Goal: Information Seeking & Learning: Find contact information

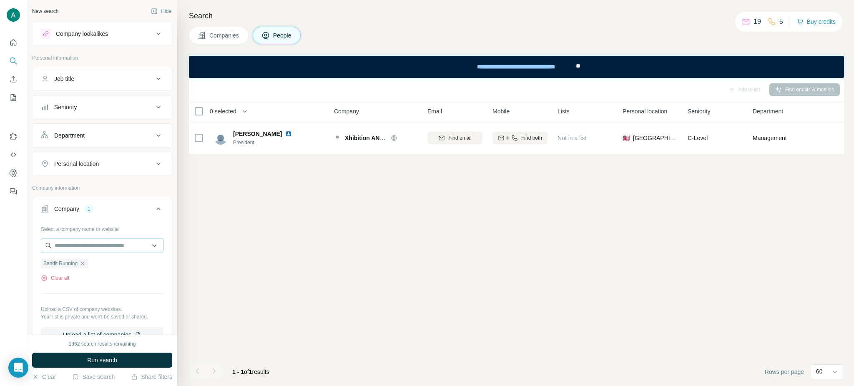
click at [83, 266] on icon "button" at bounding box center [82, 263] width 7 height 7
click at [85, 252] on input "text" at bounding box center [102, 245] width 123 height 15
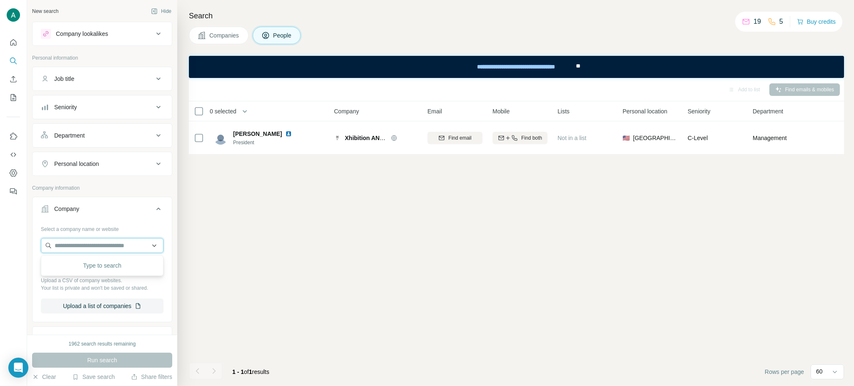
paste input "**********"
click at [98, 250] on input "**********" at bounding box center [102, 245] width 123 height 15
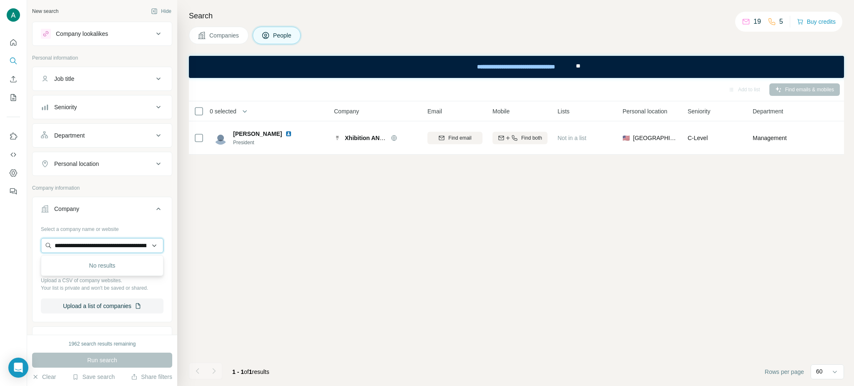
click at [98, 250] on input "**********" at bounding box center [102, 245] width 123 height 15
paste input "text"
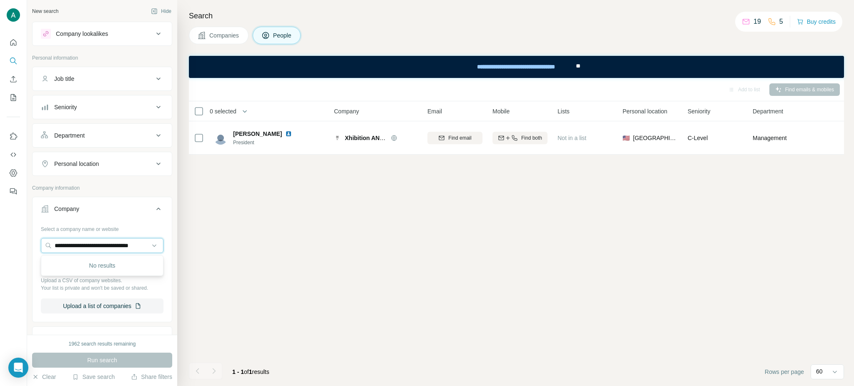
type input "**********"
click at [113, 242] on input "**********" at bounding box center [102, 245] width 123 height 15
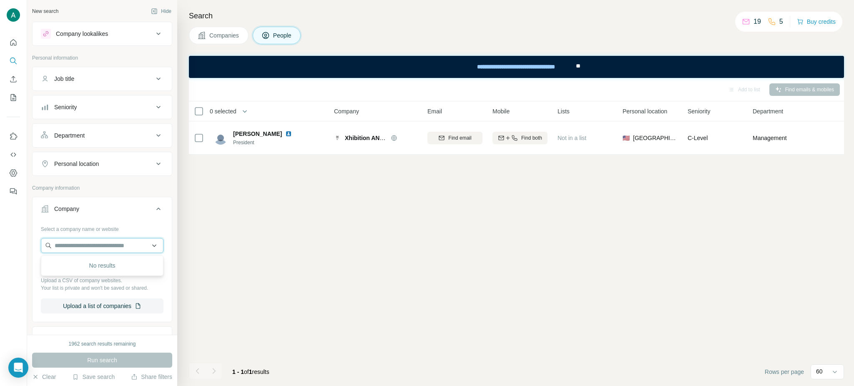
paste input "**********"
click at [113, 248] on input "**********" at bounding box center [102, 245] width 123 height 15
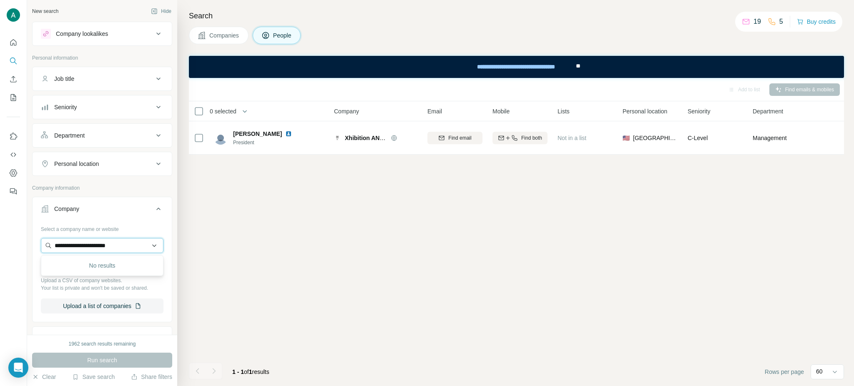
click at [113, 248] on input "**********" at bounding box center [102, 245] width 123 height 15
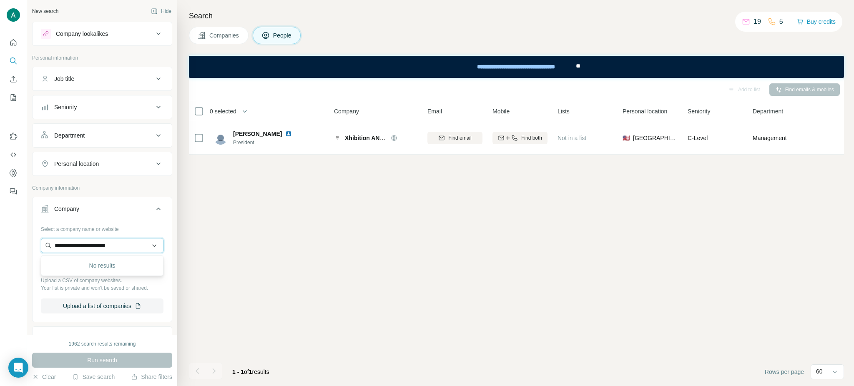
click at [113, 248] on input "**********" at bounding box center [102, 245] width 123 height 15
paste input "**"
drag, startPoint x: 134, startPoint y: 246, endPoint x: 0, endPoint y: 231, distance: 134.7
click at [0, 237] on div "**********" at bounding box center [427, 193] width 854 height 386
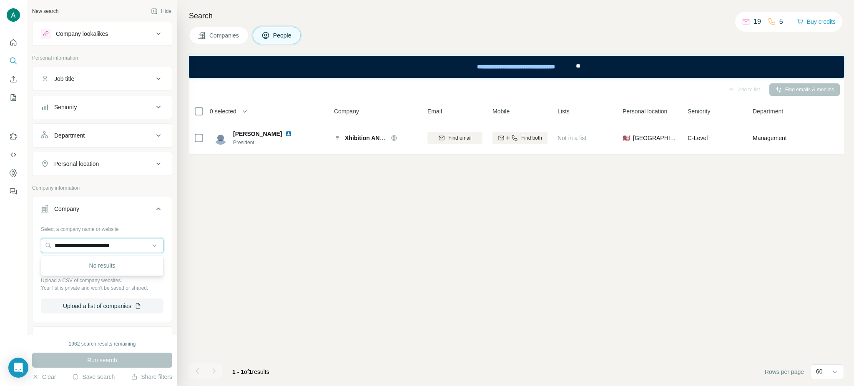
paste input "text"
type input "**********"
click at [98, 266] on p "Bandit Running" at bounding box center [85, 265] width 40 height 8
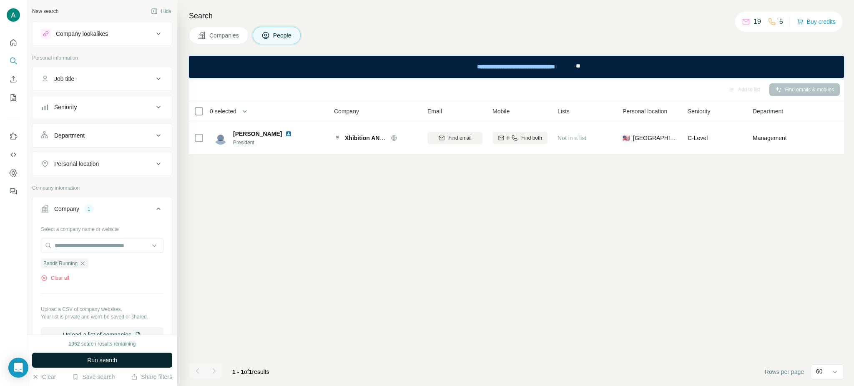
click at [106, 364] on span "Run search" at bounding box center [102, 360] width 30 height 8
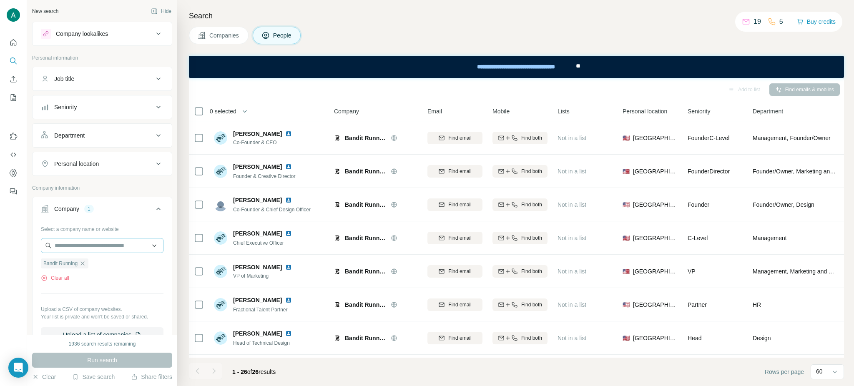
click at [84, 266] on icon "button" at bounding box center [82, 263] width 7 height 7
click at [93, 249] on input "text" at bounding box center [102, 245] width 123 height 15
paste input "**********"
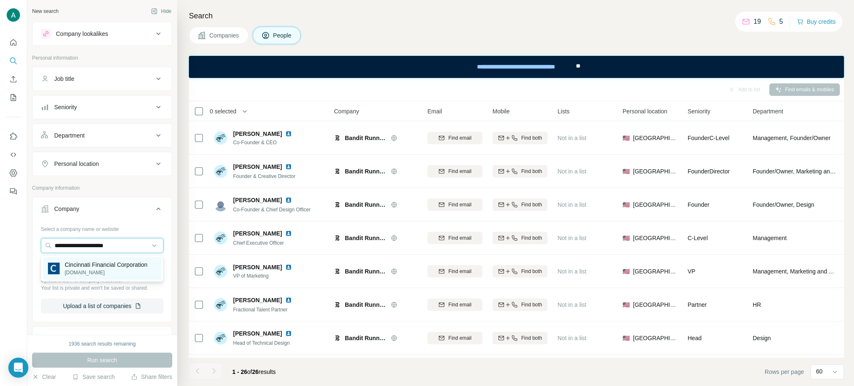
type input "**********"
click at [98, 273] on p "[DOMAIN_NAME]" at bounding box center [106, 273] width 83 height 8
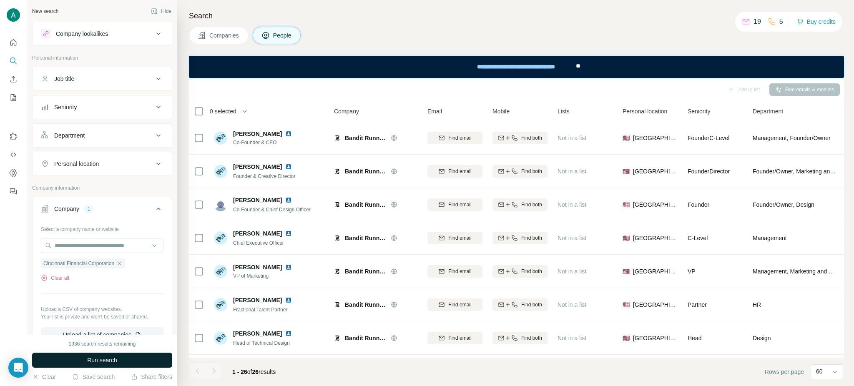
click at [121, 360] on button "Run search" at bounding box center [102, 360] width 140 height 15
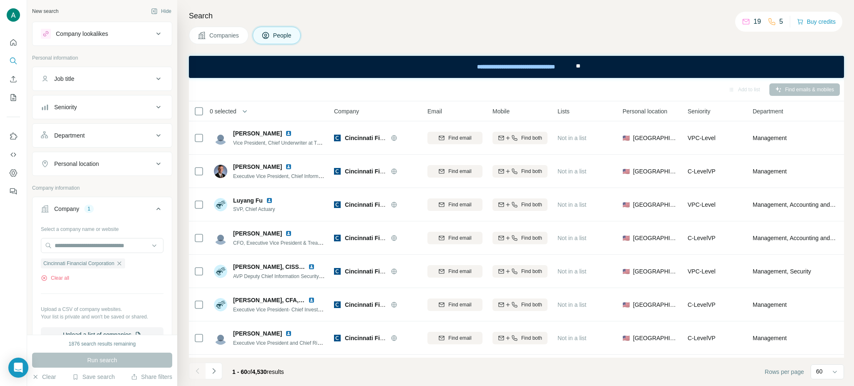
click at [154, 83] on icon at bounding box center [159, 79] width 10 height 10
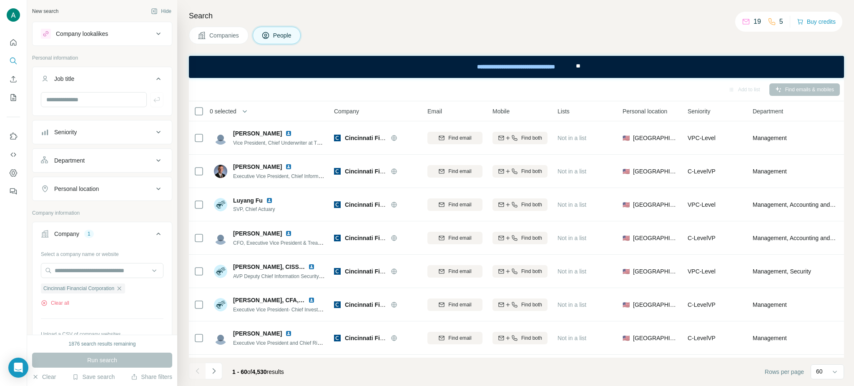
click at [154, 83] on icon at bounding box center [159, 79] width 10 height 10
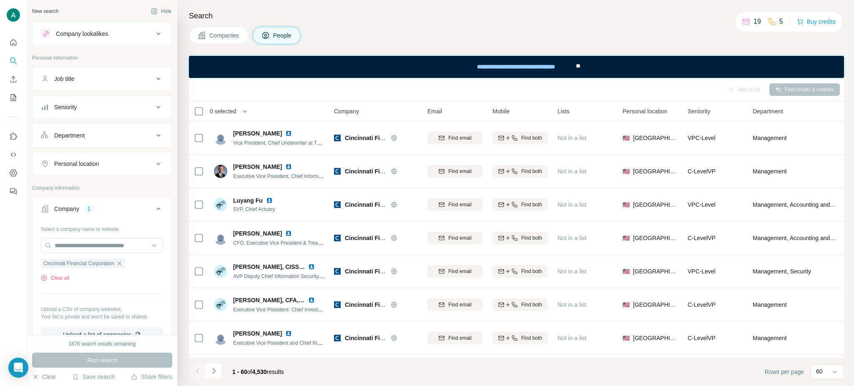
click at [144, 134] on div "Department" at bounding box center [97, 135] width 113 height 8
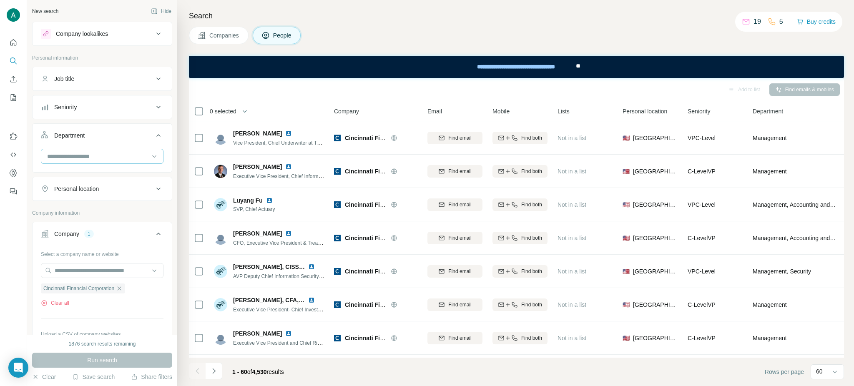
click at [127, 153] on input at bounding box center [97, 156] width 103 height 9
click at [126, 154] on input at bounding box center [97, 156] width 103 height 9
click at [127, 115] on button "Seniority" at bounding box center [102, 107] width 139 height 20
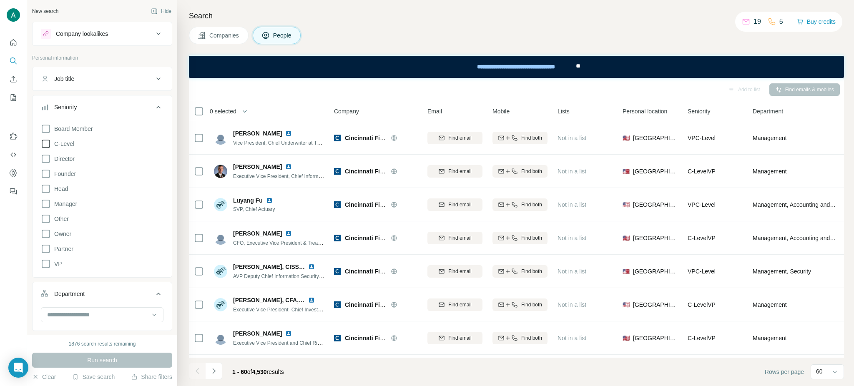
click at [72, 145] on span "C-Level" at bounding box center [62, 144] width 23 height 8
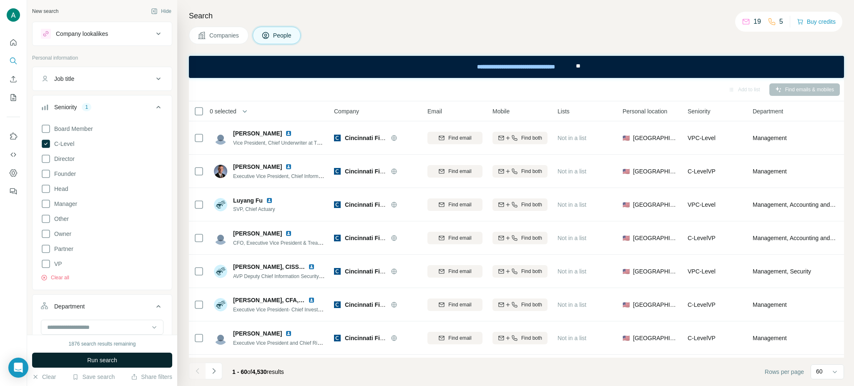
click at [120, 360] on button "Run search" at bounding box center [102, 360] width 140 height 15
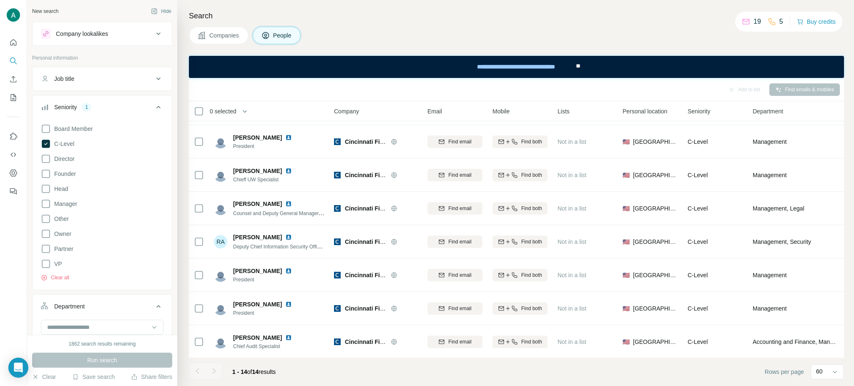
scroll to position [230, 0]
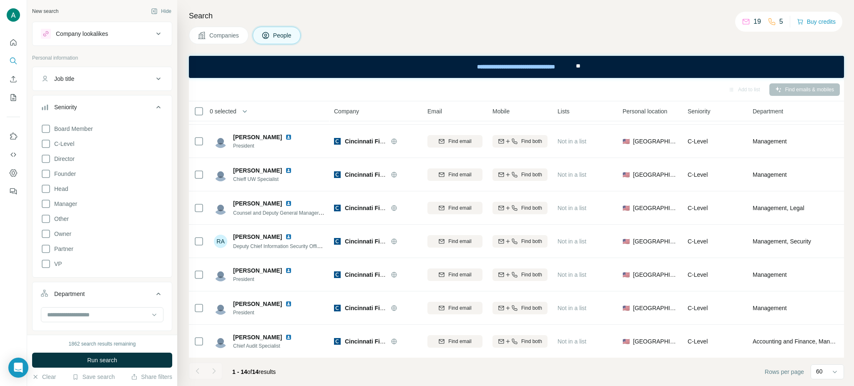
click at [160, 107] on icon at bounding box center [159, 107] width 10 height 10
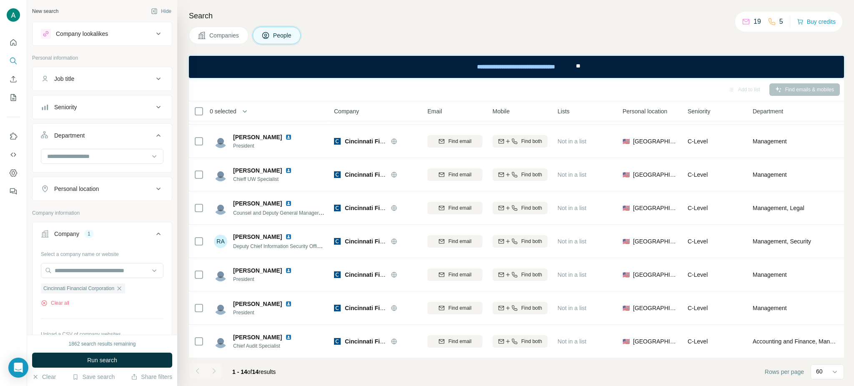
click at [155, 74] on icon at bounding box center [159, 79] width 10 height 10
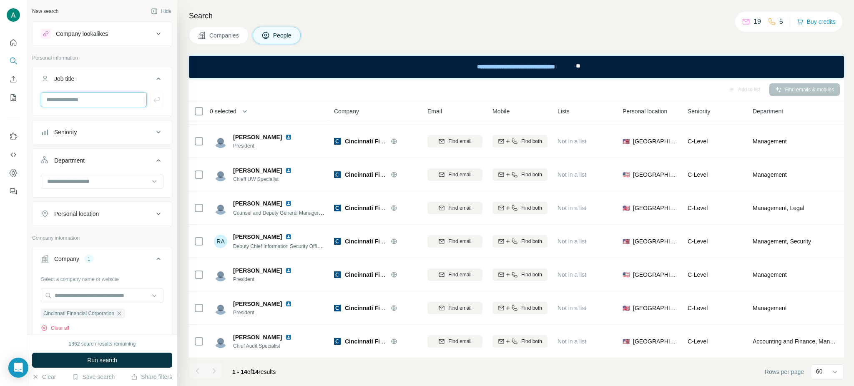
click at [81, 102] on input "text" at bounding box center [94, 99] width 106 height 15
type input "**"
click at [158, 101] on icon "button" at bounding box center [157, 100] width 8 height 8
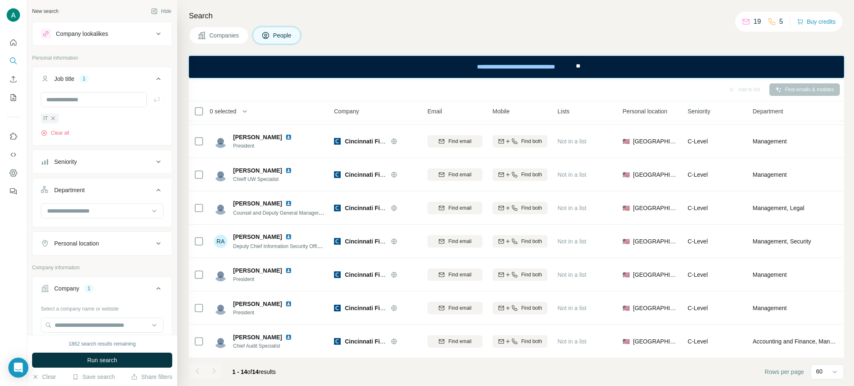
click at [98, 369] on div "1862 search results remaining Run search Clear Save search Share filters" at bounding box center [102, 360] width 150 height 51
click at [111, 351] on div "1862 search results remaining Run search Clear Save search Share filters" at bounding box center [102, 360] width 150 height 51
click at [102, 358] on span "Run search" at bounding box center [102, 360] width 30 height 8
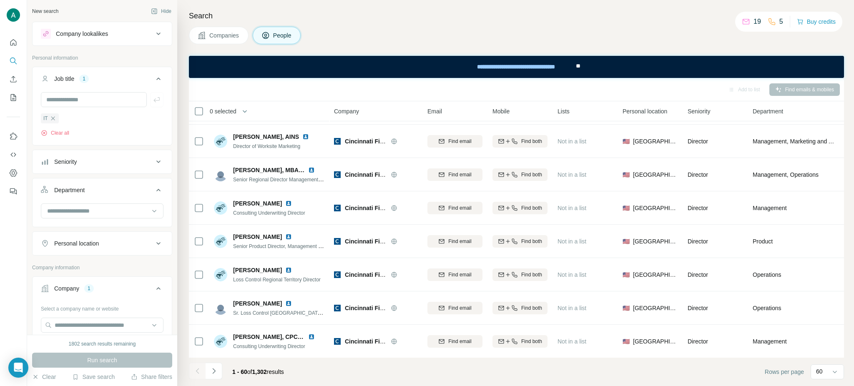
scroll to position [1452, 0]
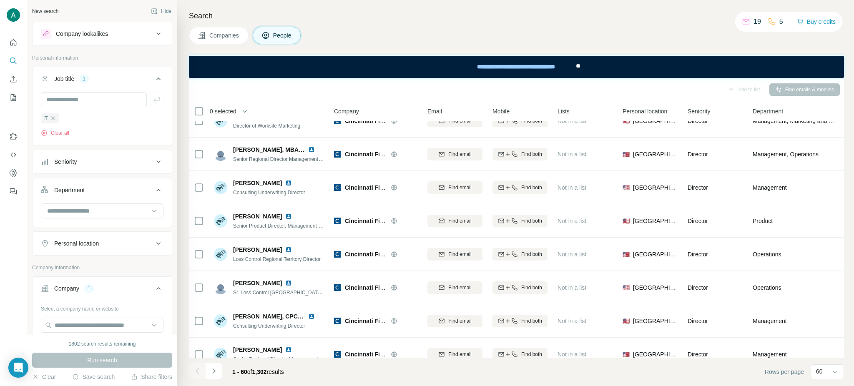
click at [128, 168] on button "Seniority" at bounding box center [102, 162] width 139 height 20
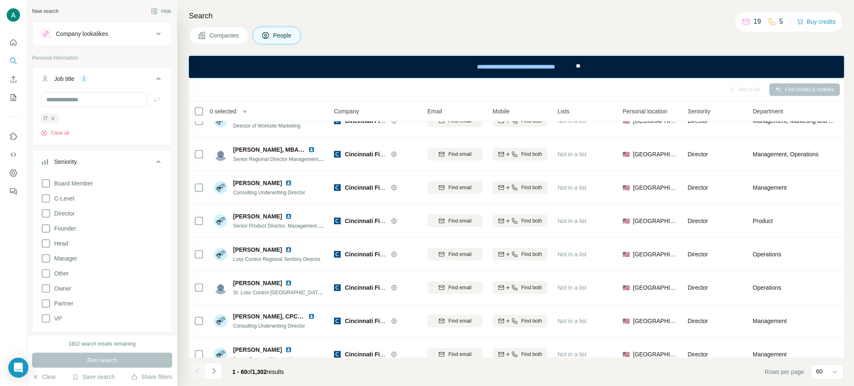
click at [128, 168] on button "Seniority" at bounding box center [102, 163] width 139 height 23
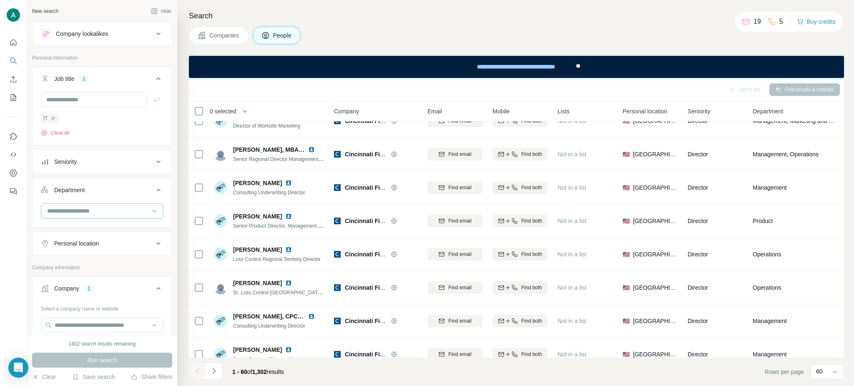
click at [132, 208] on input at bounding box center [97, 210] width 103 height 9
click at [68, 243] on div "R&D" at bounding box center [102, 244] width 108 height 8
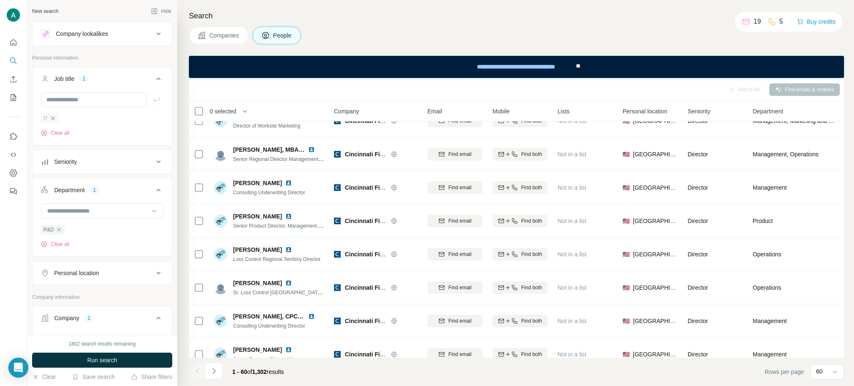
click at [53, 122] on icon "button" at bounding box center [53, 118] width 7 height 7
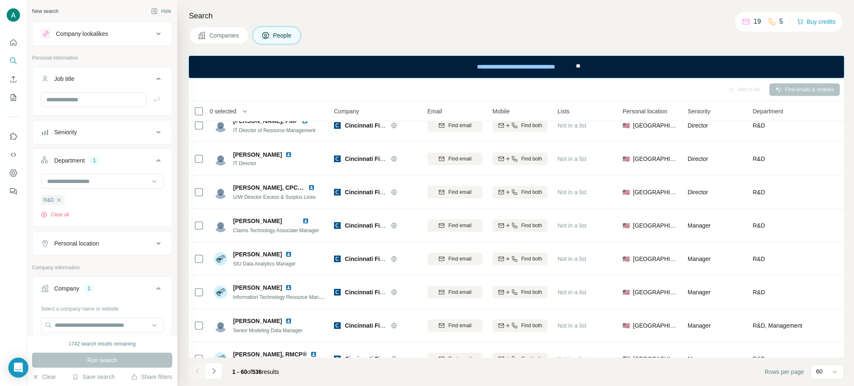
scroll to position [211, 0]
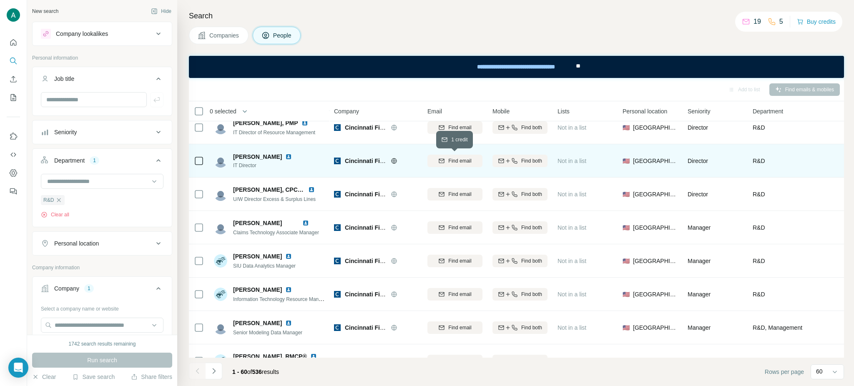
click at [468, 160] on span "Find email" at bounding box center [459, 161] width 23 height 8
drag, startPoint x: 234, startPoint y: 155, endPoint x: 270, endPoint y: 156, distance: 36.3
click at [270, 156] on div "[PERSON_NAME] IT Director" at bounding box center [258, 161] width 88 height 17
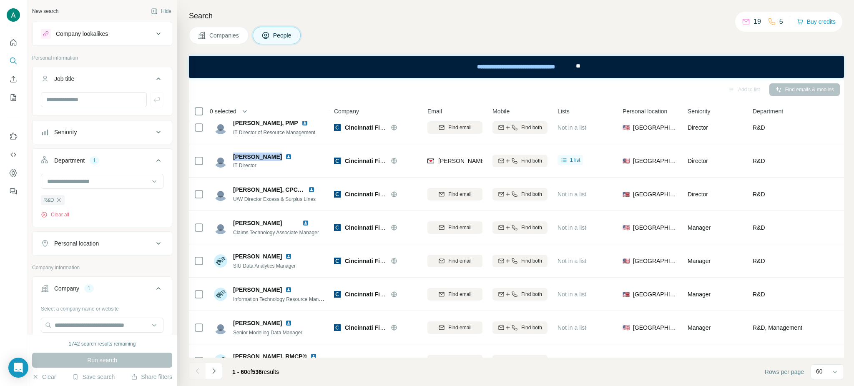
copy span "[PERSON_NAME]"
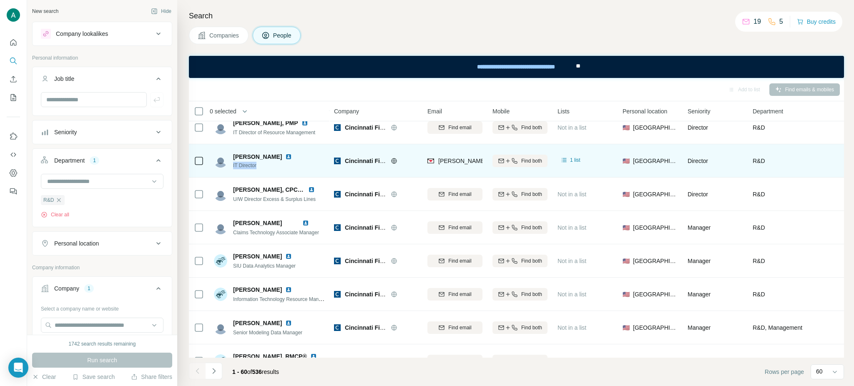
drag, startPoint x: 260, startPoint y: 166, endPoint x: 232, endPoint y: 167, distance: 28.4
click at [232, 167] on div "[PERSON_NAME] IT Director" at bounding box center [258, 161] width 88 height 17
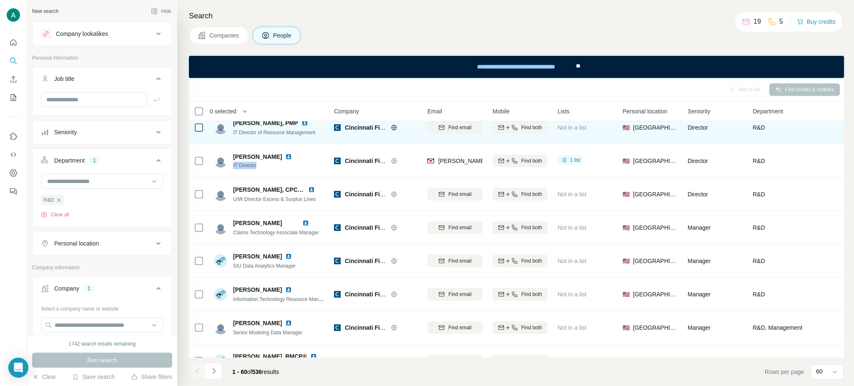
copy span "IT Director"
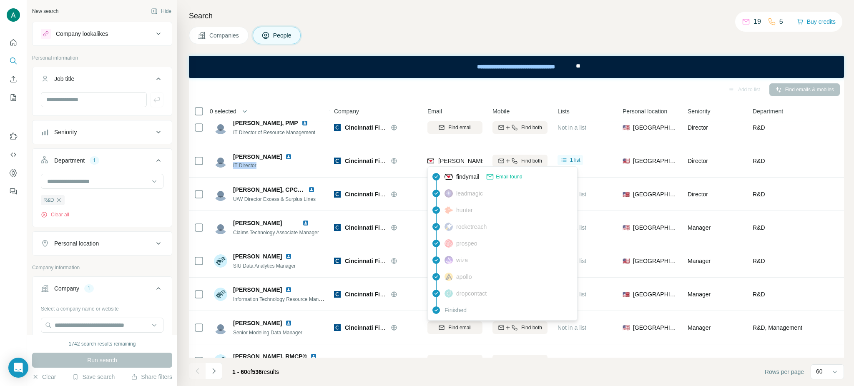
click at [466, 160] on span "[PERSON_NAME][EMAIL_ADDRESS][DOMAIN_NAME]" at bounding box center [511, 161] width 147 height 7
copy tr "[PERSON_NAME][EMAIL_ADDRESS][DOMAIN_NAME]"
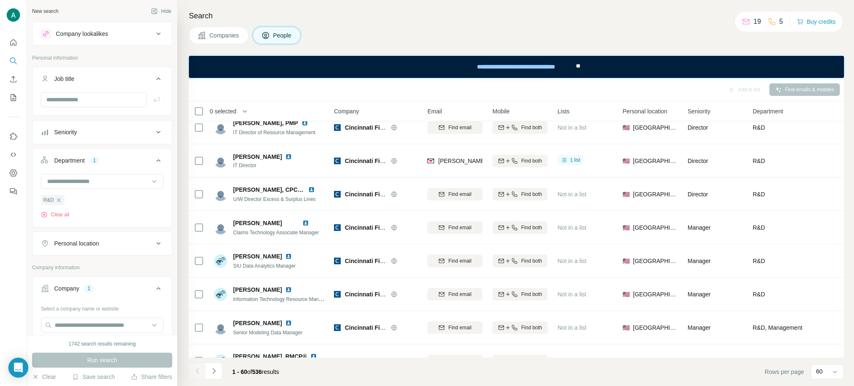
click at [481, 83] on div "Add to list Find emails & mobiles" at bounding box center [516, 89] width 647 height 15
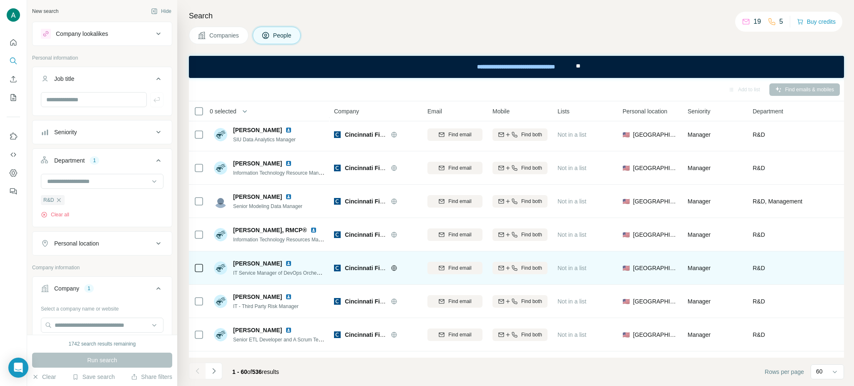
scroll to position [338, 0]
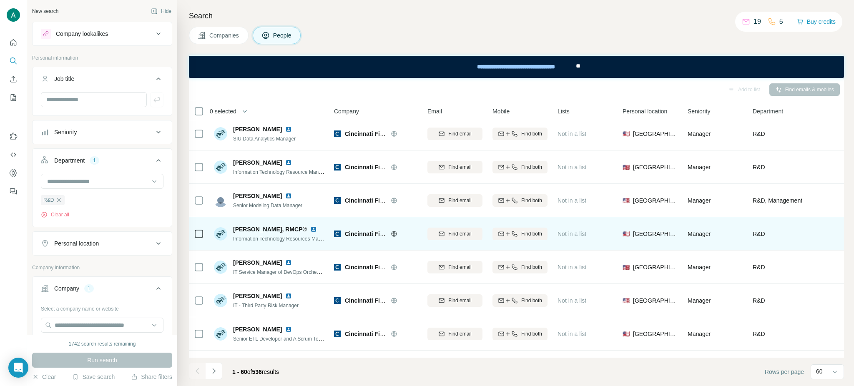
click at [457, 235] on span "Find email" at bounding box center [459, 234] width 23 height 8
click at [287, 229] on span "[PERSON_NAME], RMCP®" at bounding box center [270, 229] width 74 height 8
click at [288, 229] on span "[PERSON_NAME], RMCP®" at bounding box center [270, 229] width 74 height 8
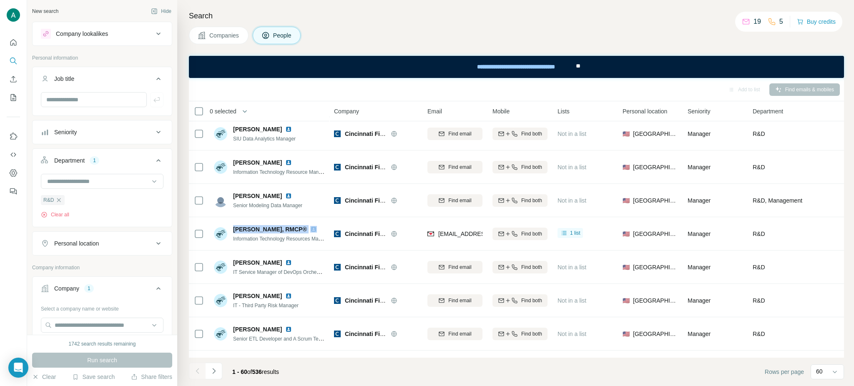
copy span "[PERSON_NAME], RMCP®"
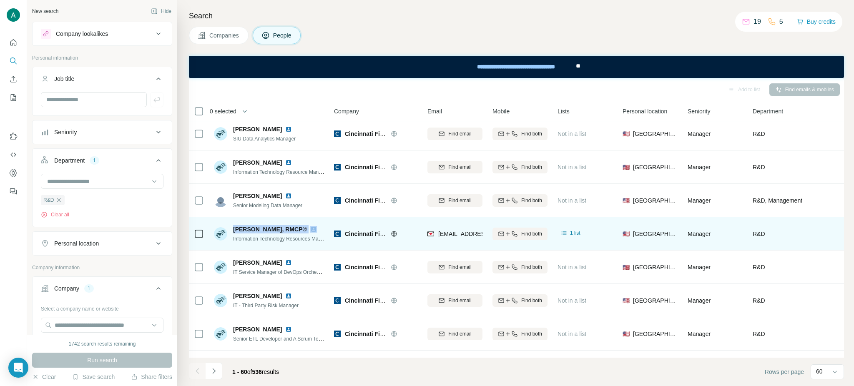
click at [300, 240] on span "Information Technology Resources Manager" at bounding box center [282, 238] width 98 height 7
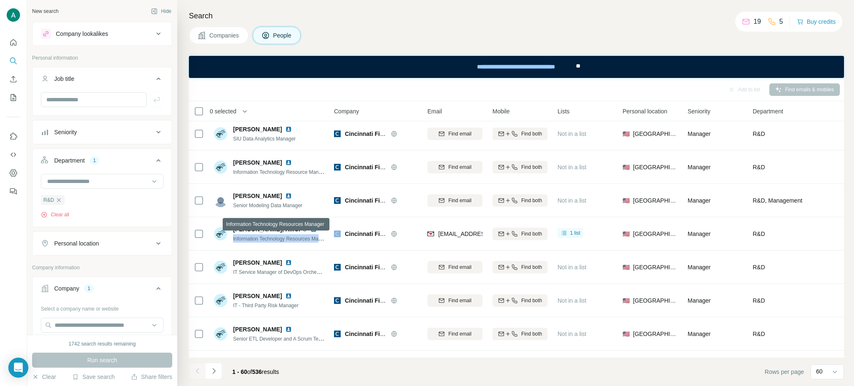
copy span "Information Technology Resources Manager"
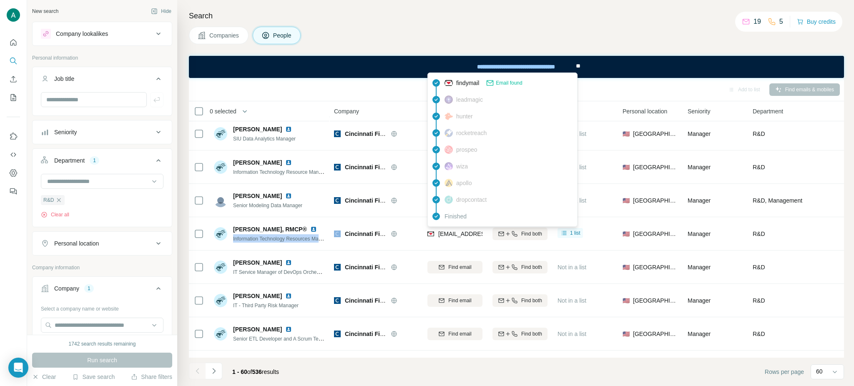
click at [449, 232] on span "[EMAIL_ADDRESS][DOMAIN_NAME]" at bounding box center [487, 234] width 99 height 7
click at [449, 233] on span "[EMAIL_ADDRESS][DOMAIN_NAME]" at bounding box center [487, 234] width 99 height 7
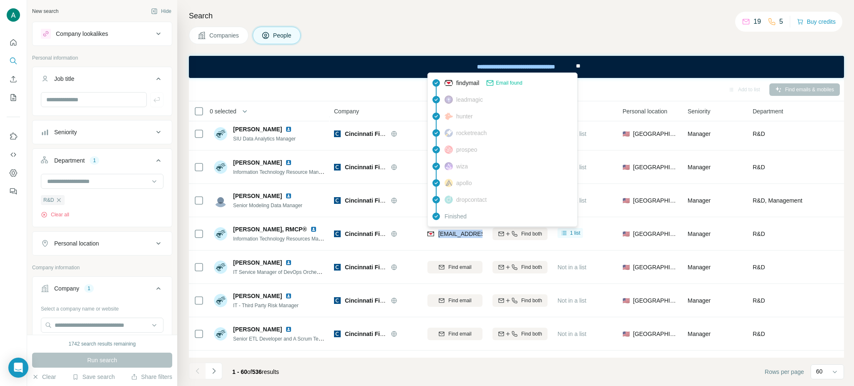
click at [449, 233] on span "[EMAIL_ADDRESS][DOMAIN_NAME]" at bounding box center [487, 234] width 99 height 7
copy tr "[EMAIL_ADDRESS][DOMAIN_NAME]"
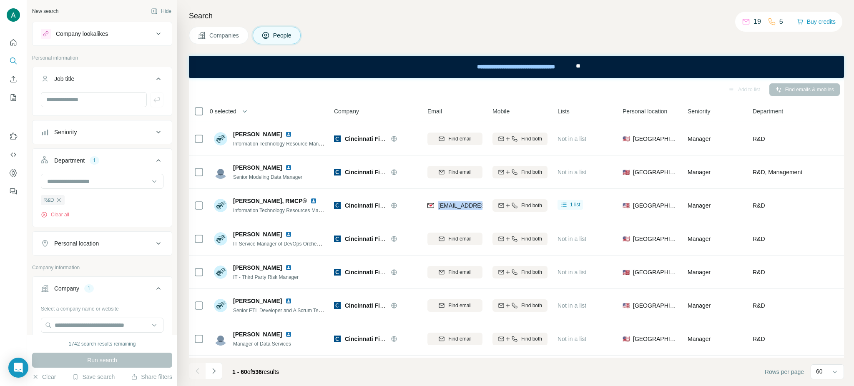
scroll to position [0, 0]
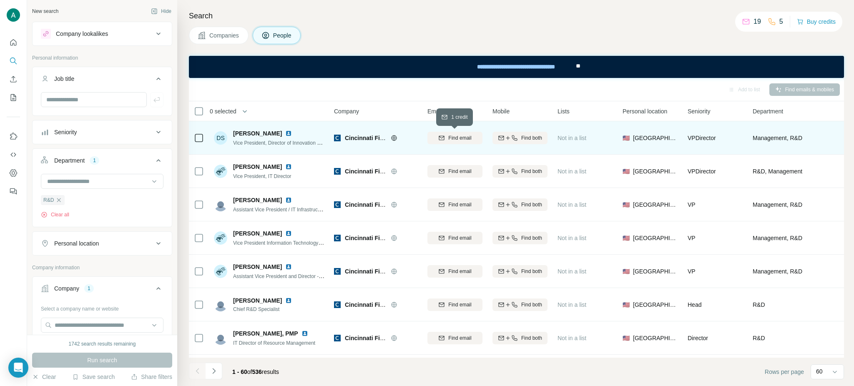
click at [469, 139] on span "Find email" at bounding box center [459, 138] width 23 height 8
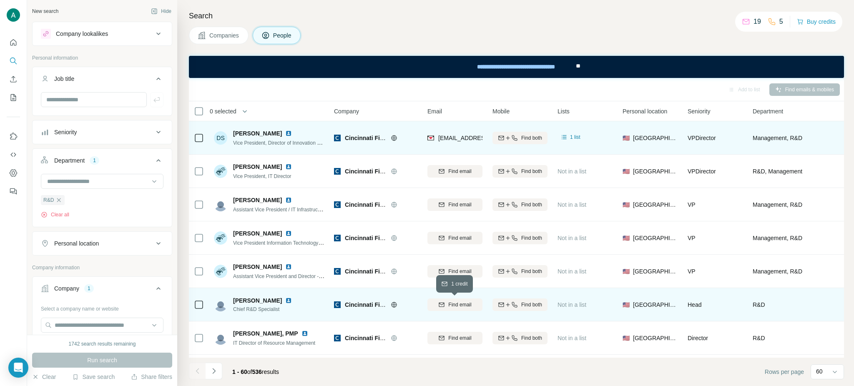
click at [433, 301] on div "Find email" at bounding box center [455, 305] width 55 height 8
click at [285, 302] on img at bounding box center [288, 300] width 7 height 7
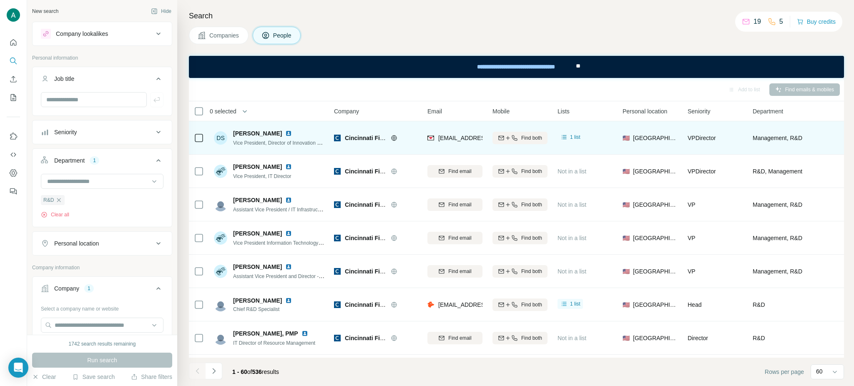
scroll to position [109, 0]
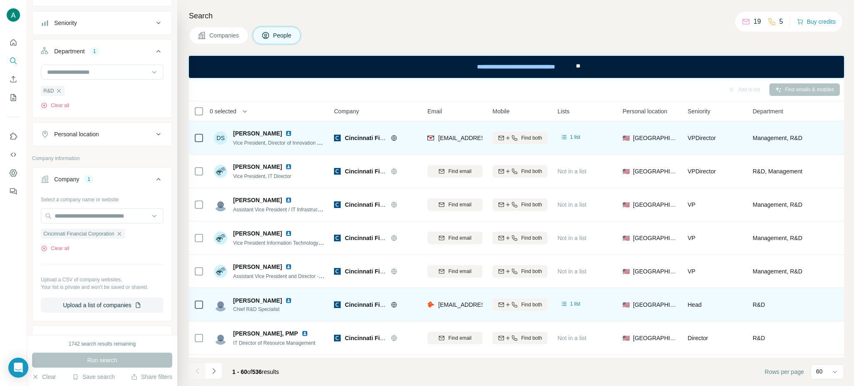
click at [263, 298] on span "[PERSON_NAME]" at bounding box center [257, 301] width 49 height 8
copy span "[PERSON_NAME]"
click at [267, 311] on span "Chief R&D Specialist" at bounding box center [267, 310] width 69 height 8
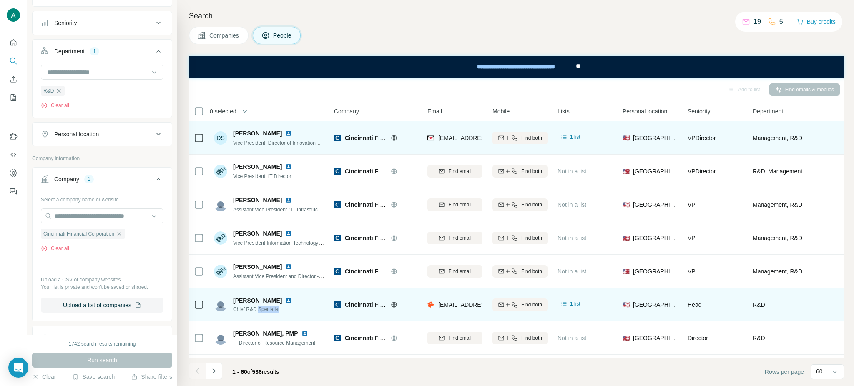
click at [267, 311] on span "Chief R&D Specialist" at bounding box center [267, 310] width 69 height 8
copy span "Chief R&D Specialist"
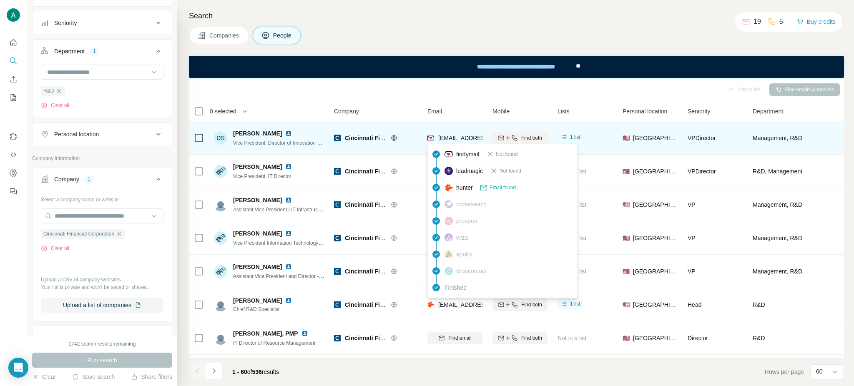
click at [445, 303] on span "[EMAIL_ADDRESS][DOMAIN_NAME]" at bounding box center [487, 305] width 99 height 7
click at [446, 303] on span "[EMAIL_ADDRESS][DOMAIN_NAME]" at bounding box center [487, 305] width 99 height 7
copy tr "[EMAIL_ADDRESS][DOMAIN_NAME]"
click at [123, 236] on icon "button" at bounding box center [119, 234] width 7 height 7
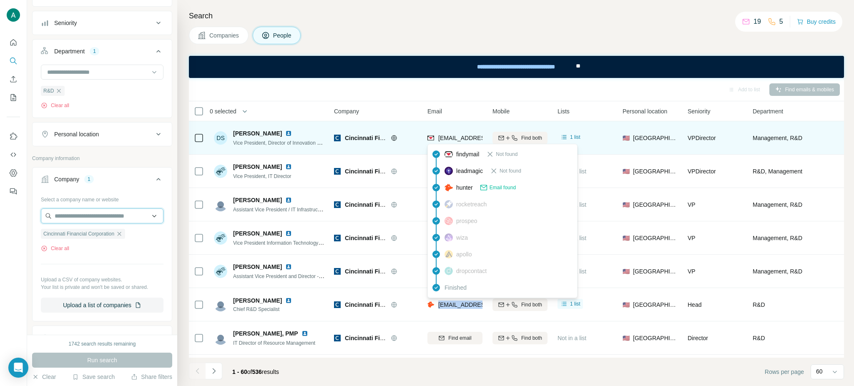
click at [101, 220] on input "text" at bounding box center [102, 216] width 123 height 15
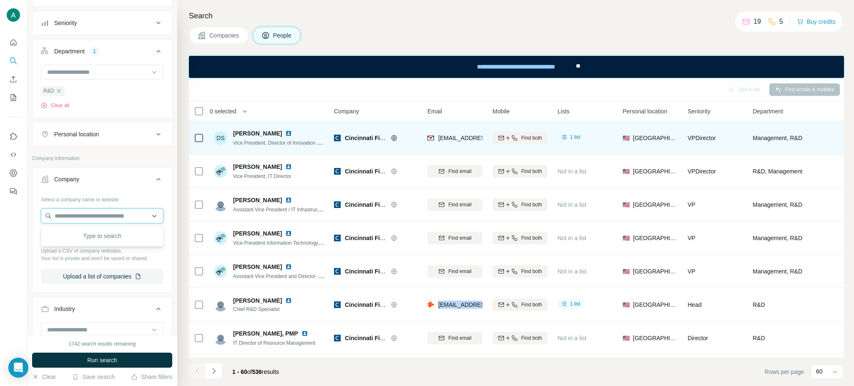
click at [104, 217] on input "text" at bounding box center [102, 216] width 123 height 15
paste input "**********"
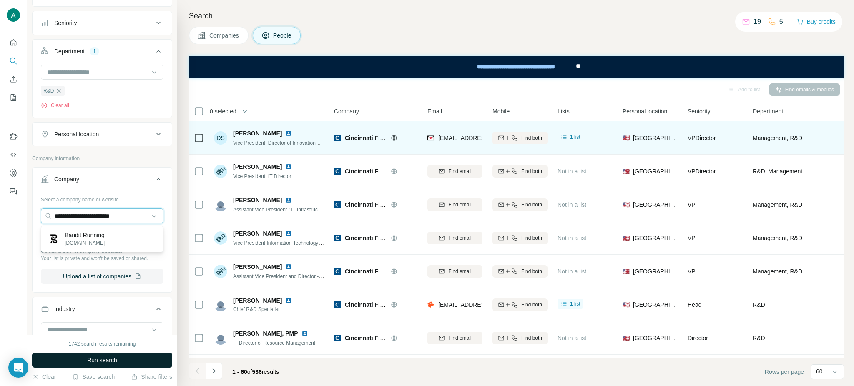
type input "**********"
click at [110, 236] on div "Bandit Running [DOMAIN_NAME]" at bounding box center [102, 239] width 118 height 23
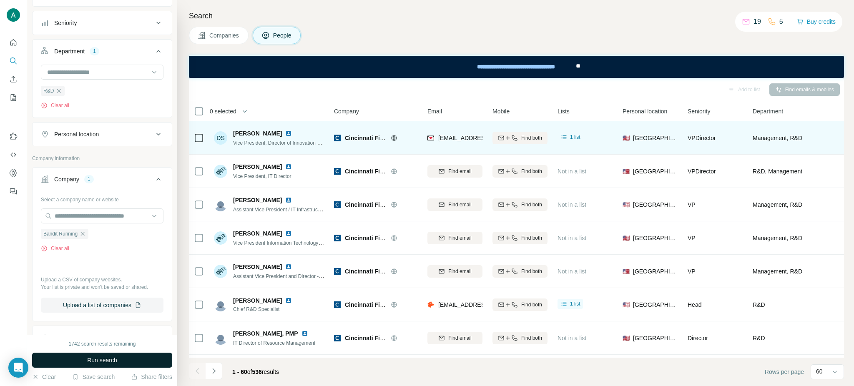
click at [136, 361] on button "Run search" at bounding box center [102, 360] width 140 height 15
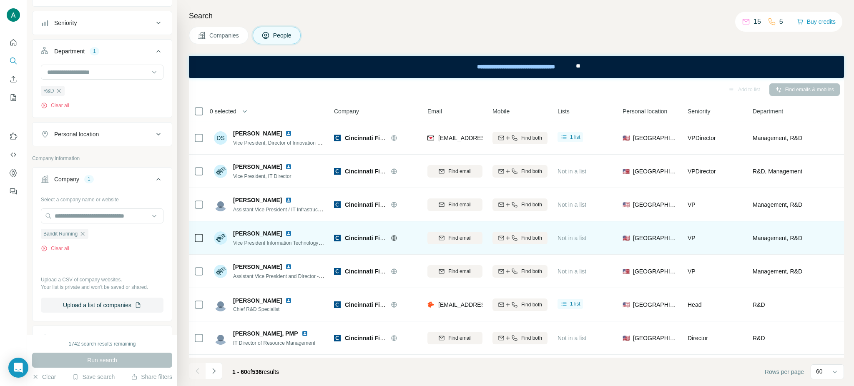
click at [675, 238] on div "🇺🇸 [GEOGRAPHIC_DATA]" at bounding box center [650, 238] width 55 height 23
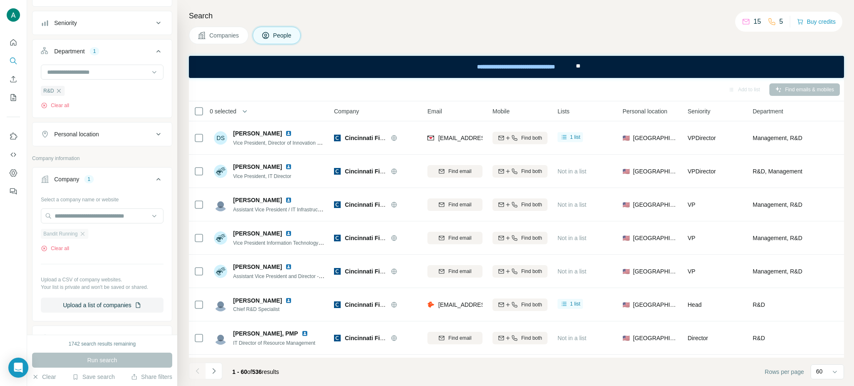
click at [77, 232] on span "Bandit Running" at bounding box center [60, 234] width 34 height 8
click at [110, 366] on div "Run search" at bounding box center [102, 360] width 140 height 15
drag, startPoint x: 59, startPoint y: 93, endPoint x: 71, endPoint y: 78, distance: 19.0
click at [58, 93] on icon "button" at bounding box center [58, 91] width 7 height 7
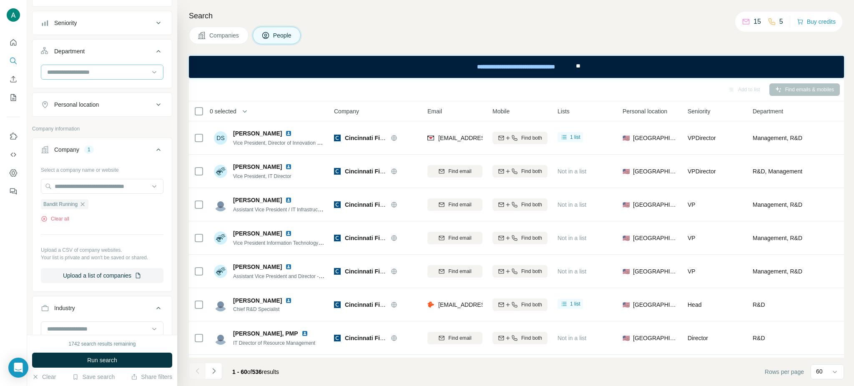
click at [73, 74] on input at bounding box center [97, 72] width 103 height 9
click at [72, 101] on div "R&D" at bounding box center [102, 105] width 108 height 8
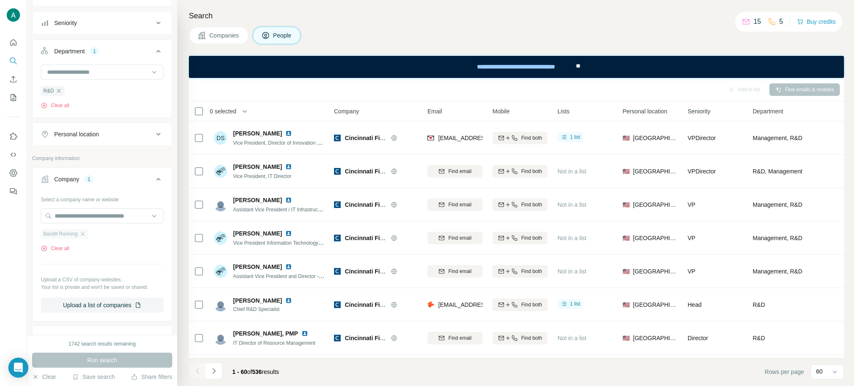
click at [84, 238] on div "Bandit Running" at bounding box center [65, 234] width 48 height 10
click at [84, 234] on icon "button" at bounding box center [83, 234] width 4 height 4
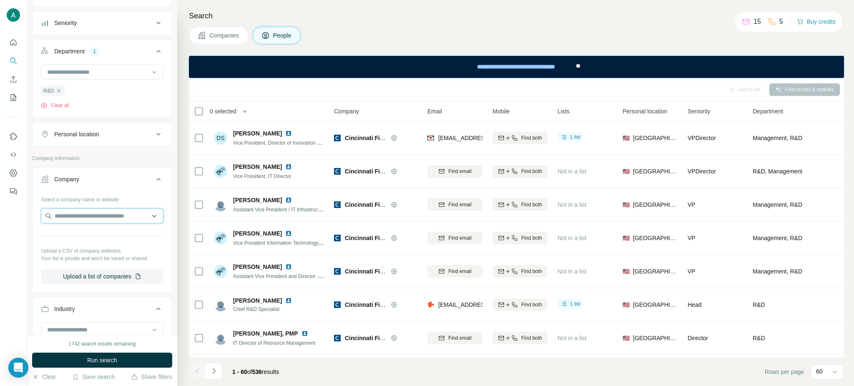
click at [75, 217] on input "text" at bounding box center [102, 216] width 123 height 15
paste input "**********"
type input "**********"
click at [82, 234] on p "Mo Farm Bureau Svc" at bounding box center [92, 235] width 55 height 8
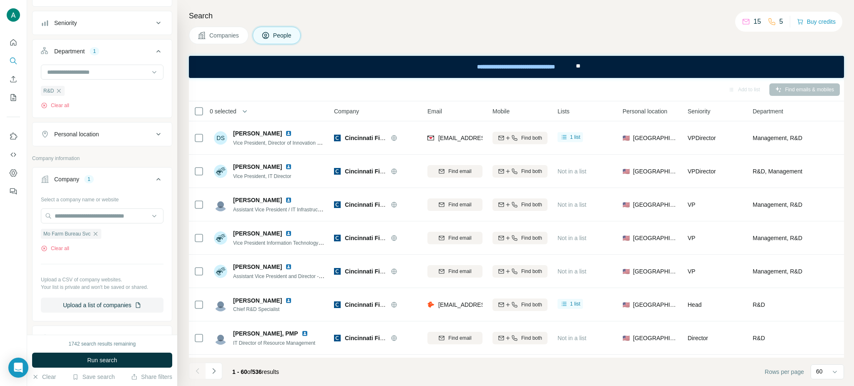
scroll to position [0, 0]
drag, startPoint x: 87, startPoint y: 367, endPoint x: 106, endPoint y: 336, distance: 36.6
click at [87, 367] on button "Run search" at bounding box center [102, 360] width 140 height 15
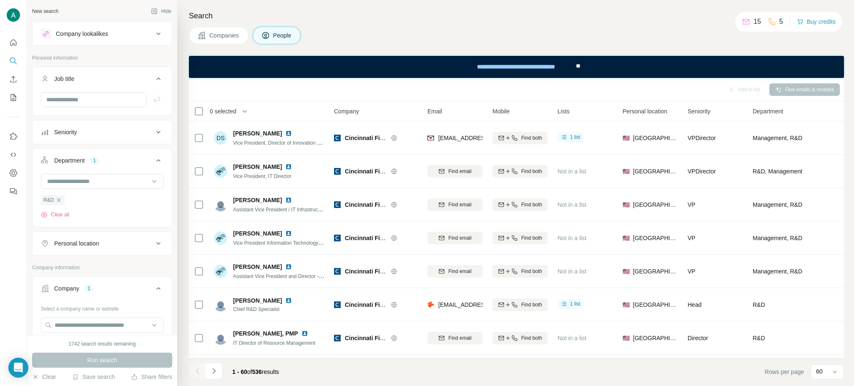
scroll to position [286, 0]
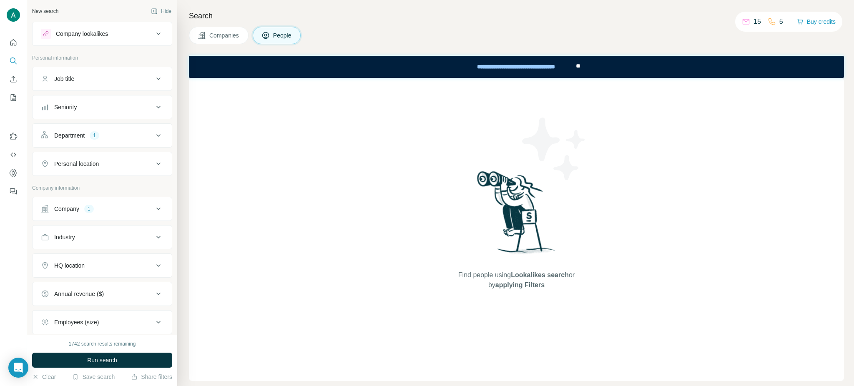
click at [113, 201] on button "Company 1" at bounding box center [102, 209] width 139 height 20
click at [105, 137] on div "Department 1" at bounding box center [97, 135] width 113 height 8
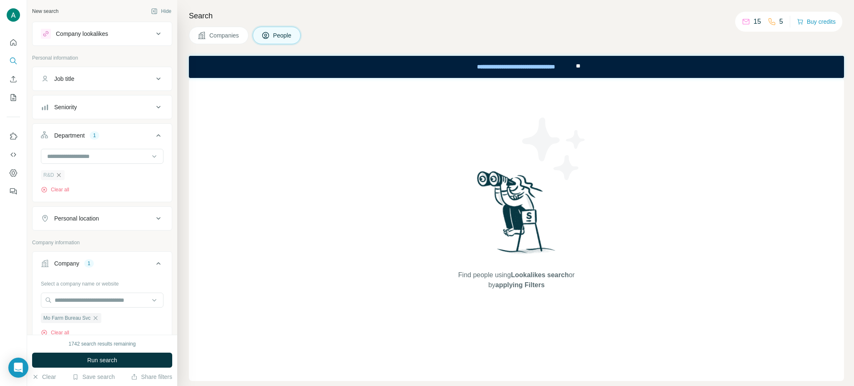
click at [60, 178] on icon "button" at bounding box center [58, 175] width 7 height 7
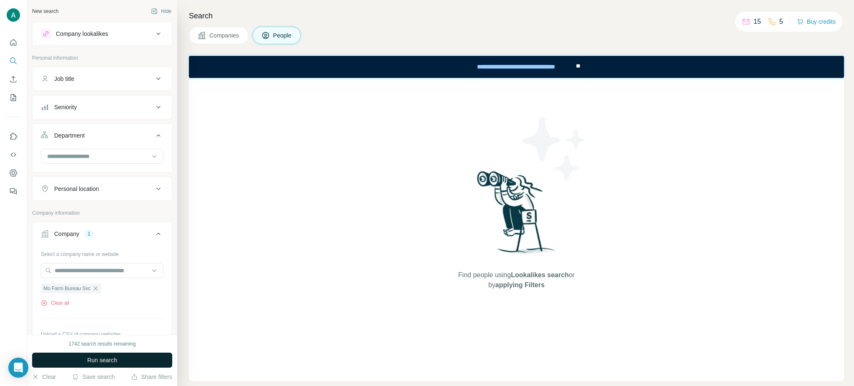
click at [81, 362] on button "Run search" at bounding box center [102, 360] width 140 height 15
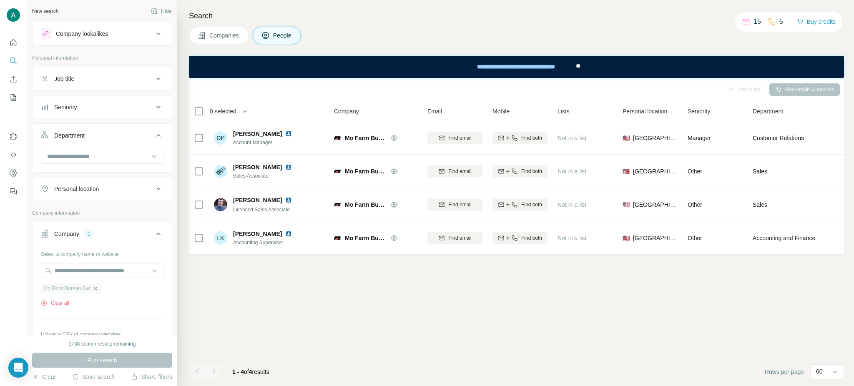
click at [98, 290] on icon "button" at bounding box center [95, 288] width 7 height 7
click at [86, 273] on input "text" at bounding box center [102, 270] width 123 height 15
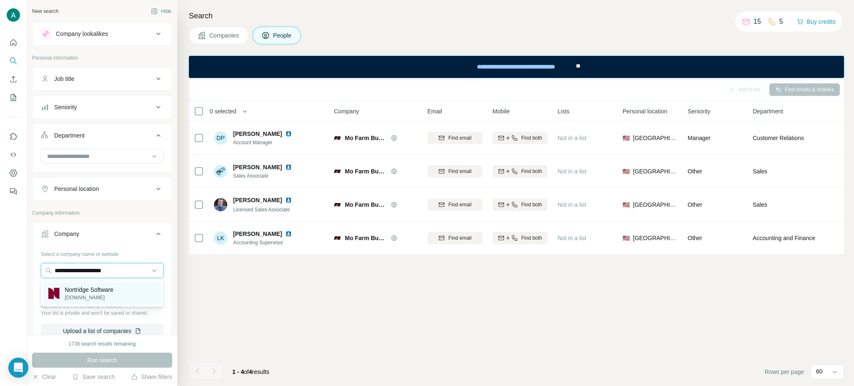
type input "**********"
click at [80, 293] on p "Nortridge Software" at bounding box center [89, 290] width 49 height 8
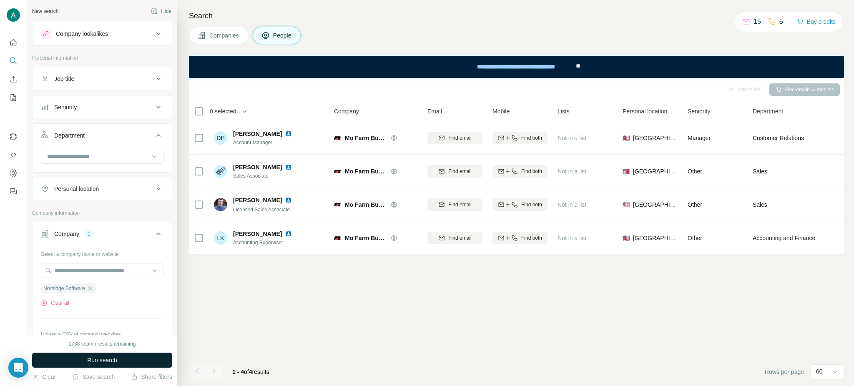
click at [112, 367] on button "Run search" at bounding box center [102, 360] width 140 height 15
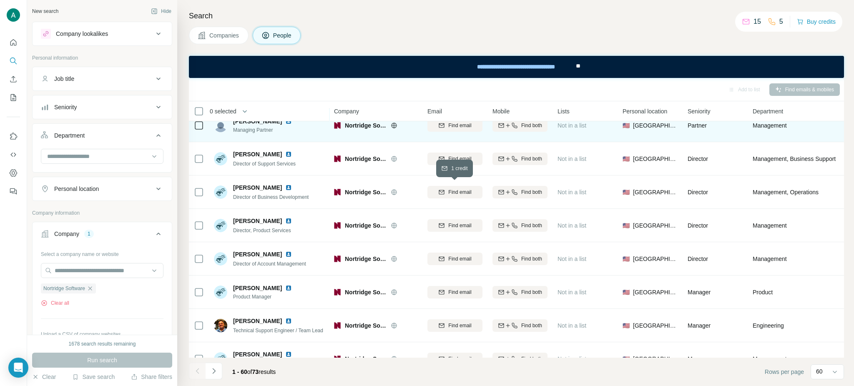
scroll to position [111, 0]
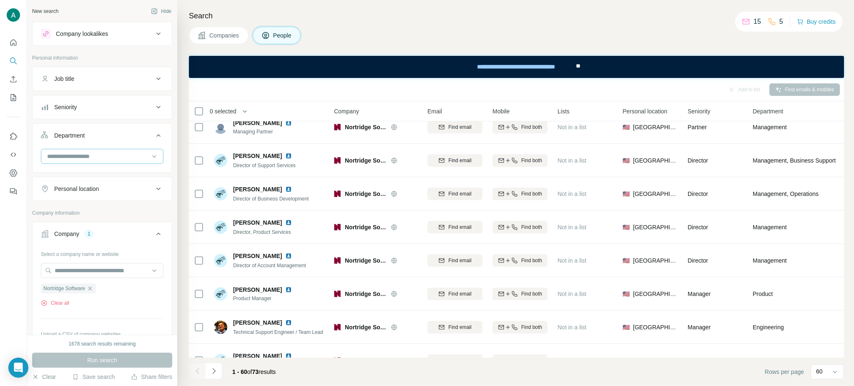
click at [126, 152] on input at bounding box center [97, 156] width 103 height 9
click at [91, 197] on p "PR and Communications" at bounding box center [80, 198] width 65 height 8
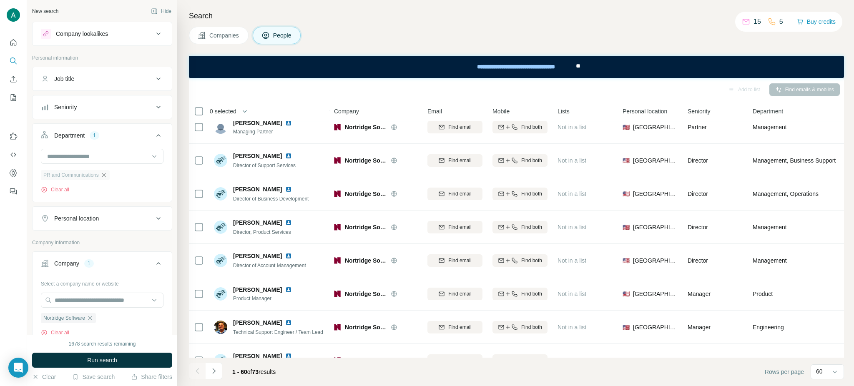
click at [104, 177] on icon "button" at bounding box center [104, 175] width 7 height 7
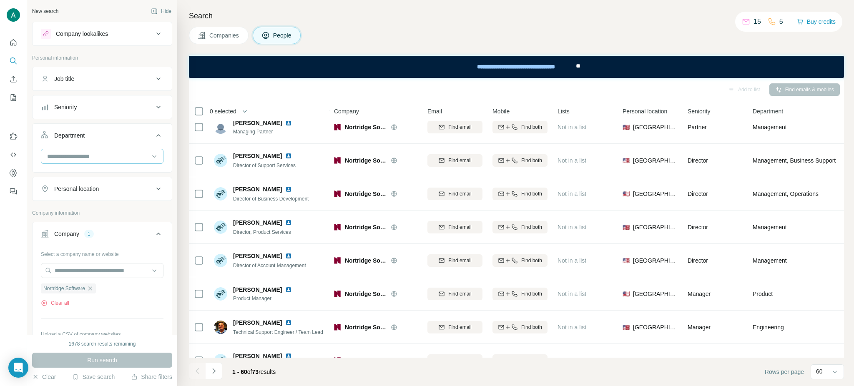
click at [113, 159] on input at bounding box center [97, 156] width 103 height 9
click at [118, 194] on div "R&D" at bounding box center [102, 198] width 108 height 8
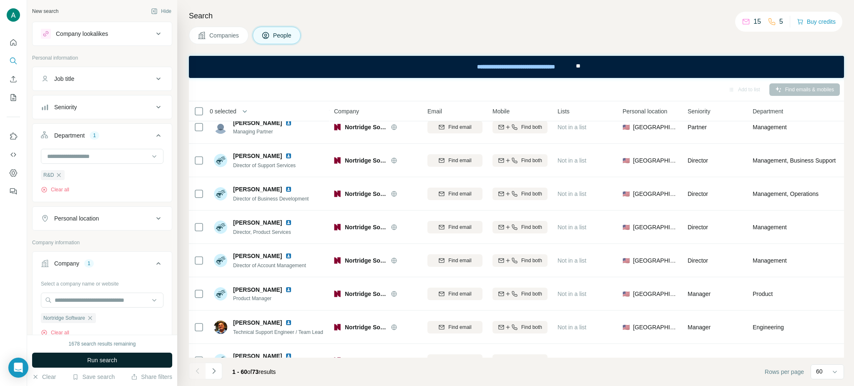
click at [114, 362] on span "Run search" at bounding box center [102, 360] width 30 height 8
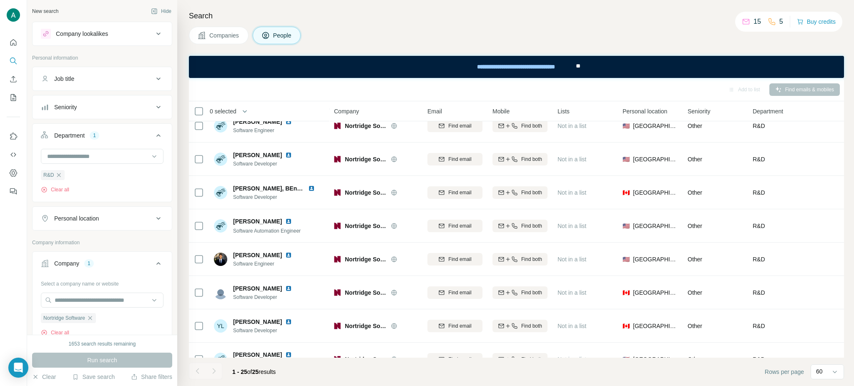
scroll to position [597, 0]
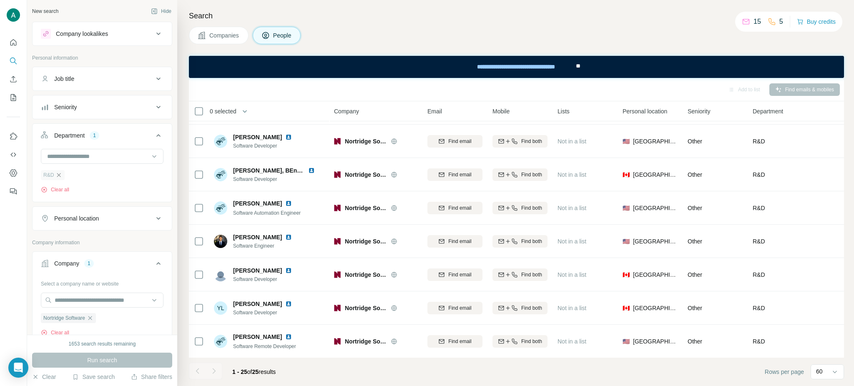
click at [60, 178] on icon "button" at bounding box center [58, 175] width 7 height 7
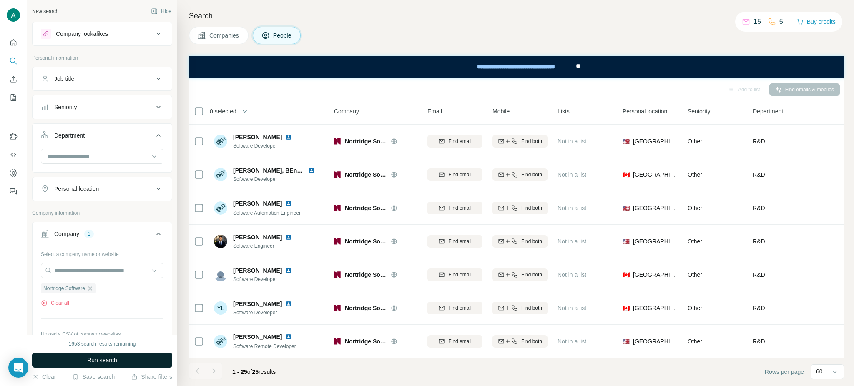
click at [116, 359] on span "Run search" at bounding box center [102, 360] width 30 height 8
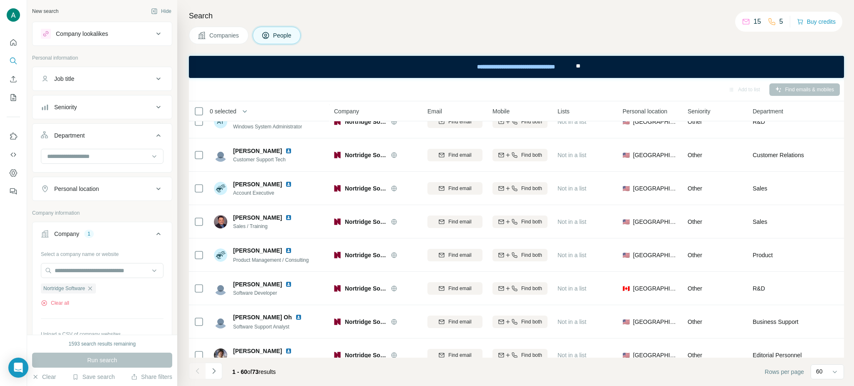
scroll to position [818, 0]
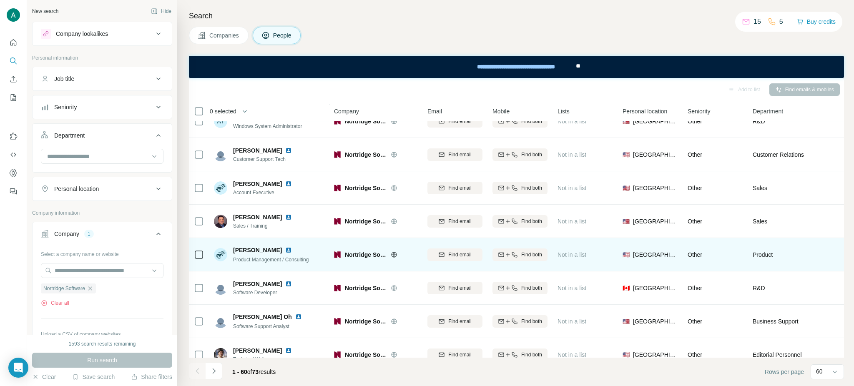
click at [285, 248] on img at bounding box center [288, 250] width 7 height 7
click at [458, 259] on button "Find email" at bounding box center [455, 255] width 55 height 13
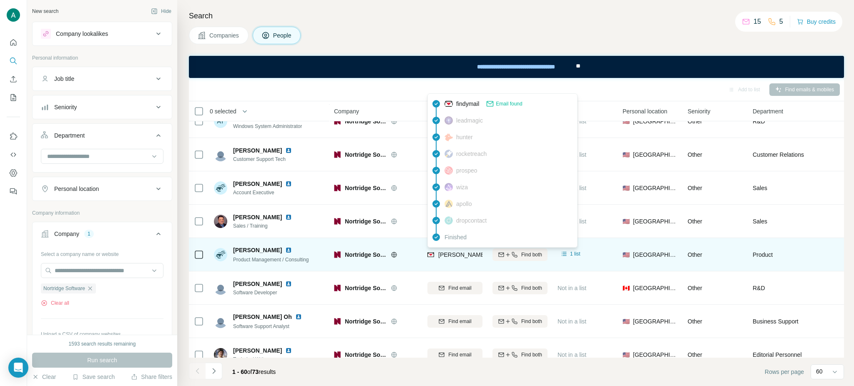
click at [447, 257] on span "dolsen@nortridge.com" at bounding box center [511, 255] width 147 height 7
